Goal: Information Seeking & Learning: Learn about a topic

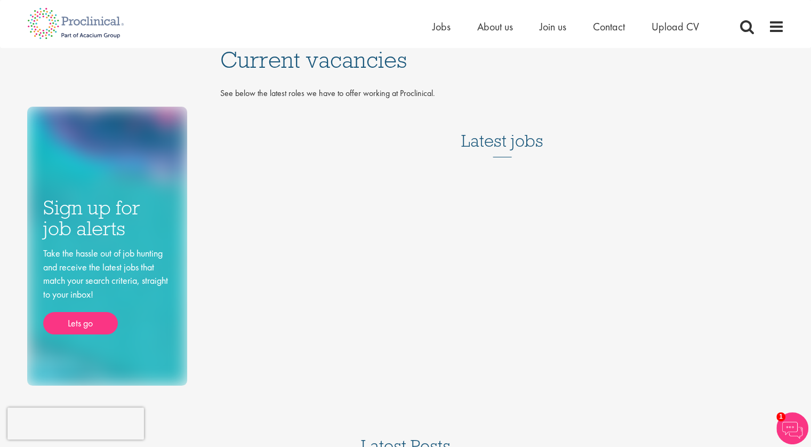
click at [503, 145] on h3 "Latest jobs" at bounding box center [502, 131] width 82 height 52
click at [437, 32] on span "Jobs" at bounding box center [442, 27] width 18 height 14
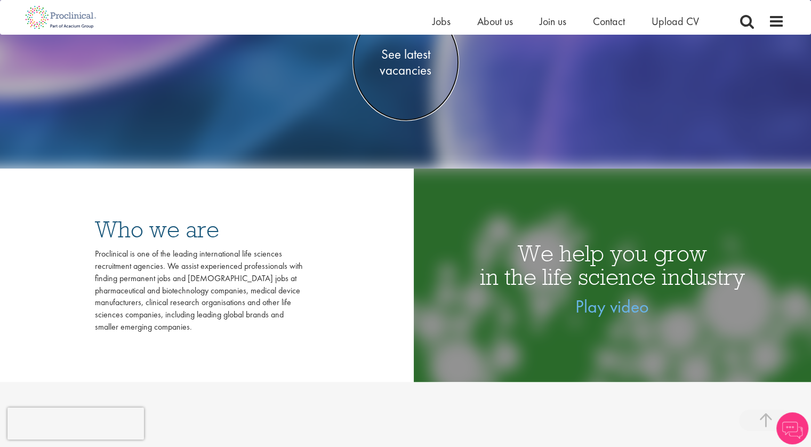
click at [403, 65] on span "See latest vacancies" at bounding box center [406, 62] width 107 height 32
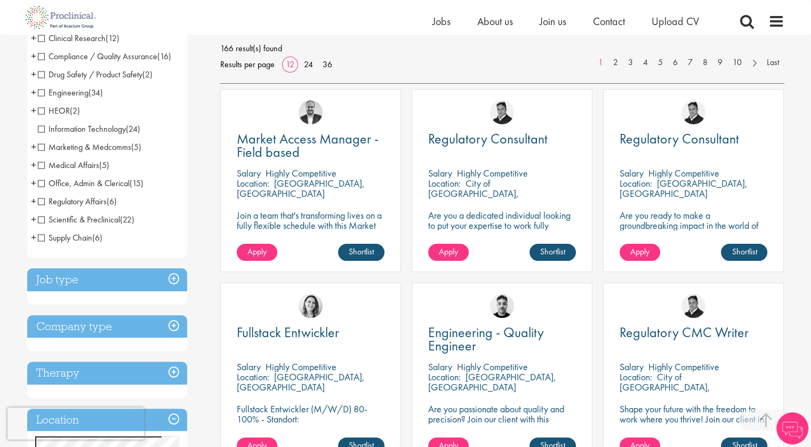
scroll to position [328, 0]
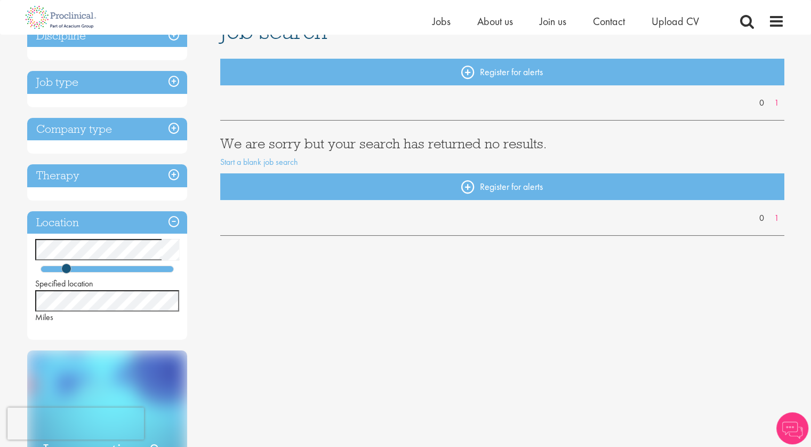
scroll to position [95, 0]
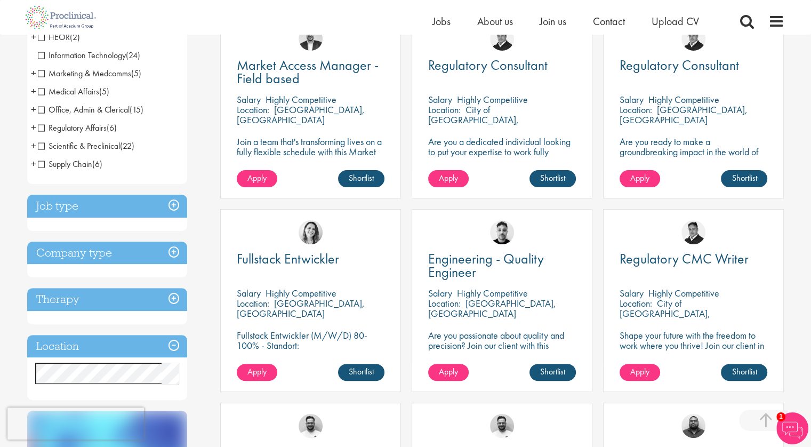
scroll to position [224, 0]
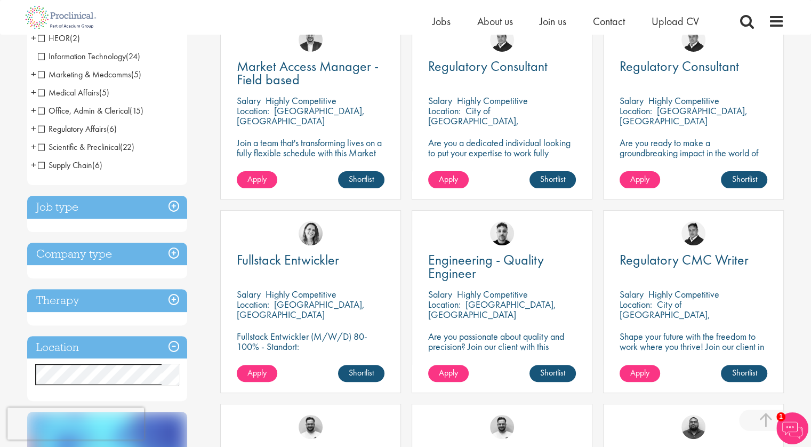
click at [175, 209] on h3 "Job type" at bounding box center [107, 207] width 160 height 23
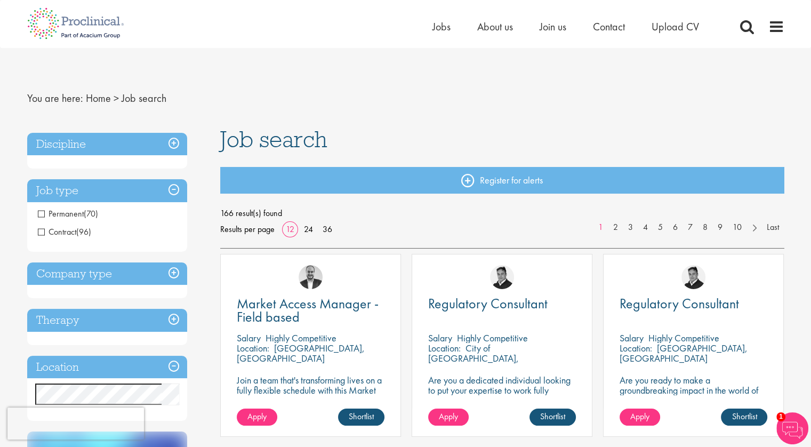
scroll to position [0, 0]
click at [173, 274] on h3 "Company type" at bounding box center [107, 273] width 160 height 23
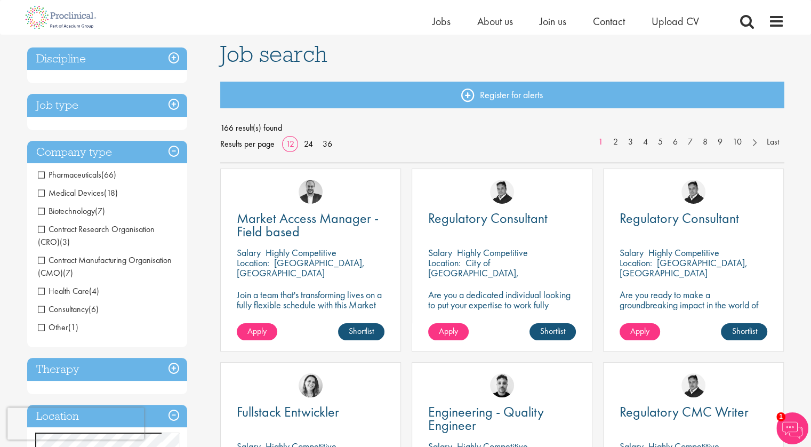
scroll to position [75, 0]
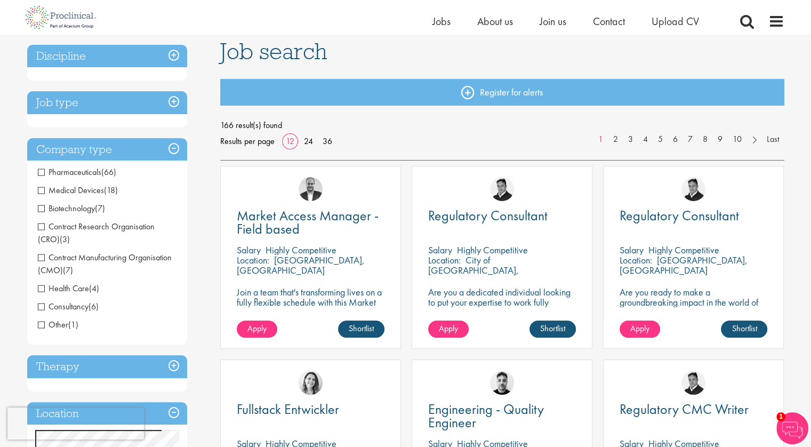
click at [39, 226] on span "Contract Research Organisation (CRO)" at bounding box center [96, 233] width 117 height 24
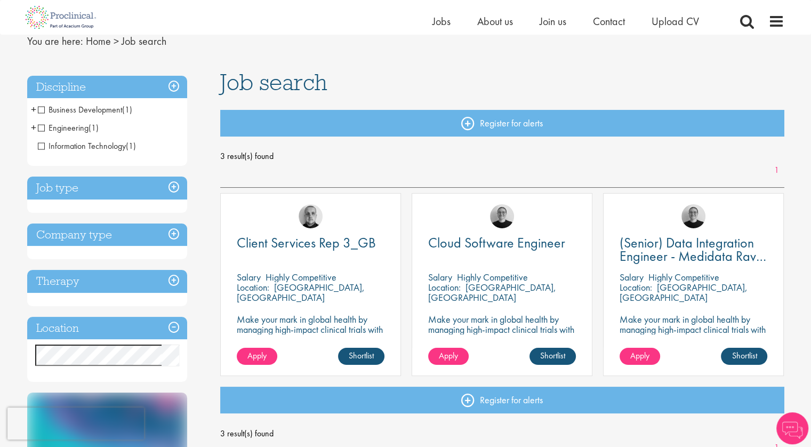
scroll to position [41, 0]
